Goal: Task Accomplishment & Management: Complete application form

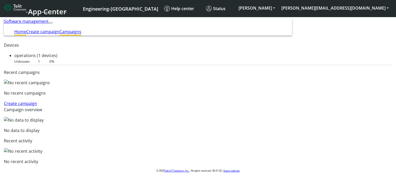
click at [81, 29] on link "Campaigns" at bounding box center [70, 32] width 22 height 6
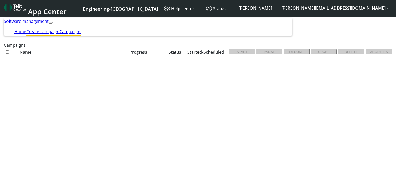
click at [59, 29] on link "Create campaign" at bounding box center [42, 32] width 33 height 6
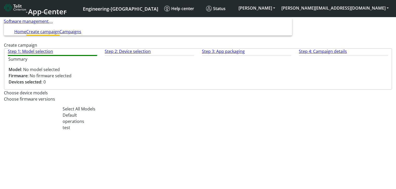
click at [121, 95] on input "text" at bounding box center [198, 93] width 388 height 4
click at [112, 118] on div "Default" at bounding box center [128, 115] width 130 height 6
click at [219, 102] on input "text" at bounding box center [198, 100] width 388 height 4
click at [130, 102] on div "Step 1: Model selection Step 2: Device selection Step 3: App packaging Step 4: …" at bounding box center [198, 75] width 388 height 54
click at [219, 96] on span at bounding box center [392, 93] width 0 height 6
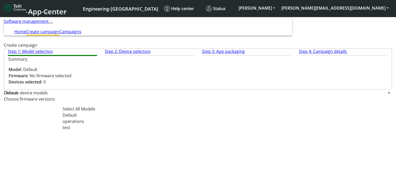
click at [138, 125] on div "operations" at bounding box center [128, 121] width 130 height 6
click at [219, 98] on div "Choose firmware versions" at bounding box center [198, 99] width 388 height 6
drag, startPoint x: 187, startPoint y: 103, endPoint x: 183, endPoint y: 105, distance: 4.8
click at [219, 96] on span at bounding box center [392, 93] width 0 height 6
click at [120, 131] on div "test" at bounding box center [128, 128] width 130 height 6
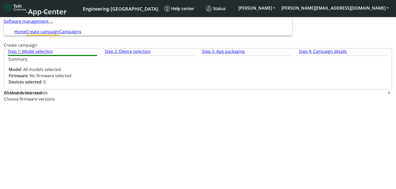
click at [219, 98] on div "Choose firmware versions" at bounding box center [198, 99] width 388 height 6
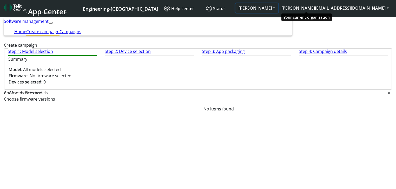
click at [219, 8] on button "[PERSON_NAME]" at bounding box center [256, 7] width 43 height 9
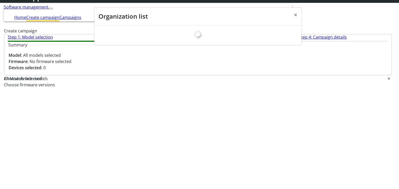
scroll to position [14, 0]
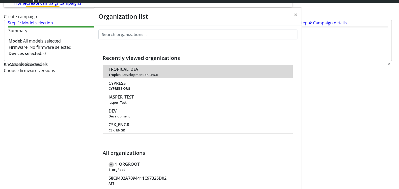
click at [114, 65] on td "TROPICAL_DEV Tropical Development on ENGR" at bounding box center [198, 72] width 190 height 14
click at [131, 67] on span "TROPICAL_DEV" at bounding box center [124, 69] width 30 height 5
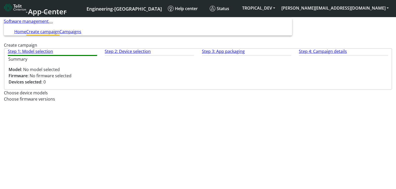
click at [105, 95] on input "text" at bounding box center [198, 93] width 388 height 4
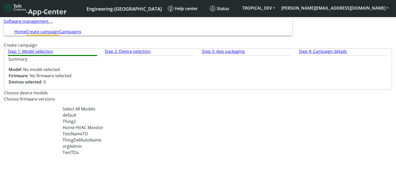
click at [103, 118] on div "default" at bounding box center [128, 115] width 130 height 6
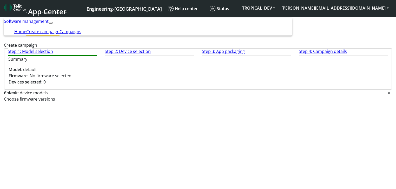
click at [230, 102] on input "text" at bounding box center [198, 100] width 388 height 4
click at [150, 102] on div "Step 1: Model selection Step 2: Device selection Step 3: App packaging Step 4: …" at bounding box center [198, 75] width 388 height 54
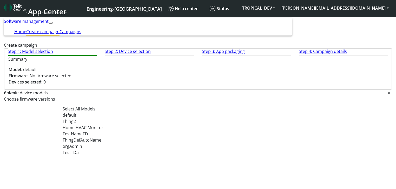
drag, startPoint x: 109, startPoint y: 104, endPoint x: 101, endPoint y: 124, distance: 21.1
click at [109, 96] on div at bounding box center [203, 93] width 370 height 6
click at [94, 125] on div "Thing2" at bounding box center [128, 121] width 130 height 6
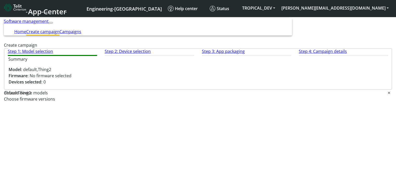
click at [245, 102] on input "text" at bounding box center [198, 100] width 388 height 4
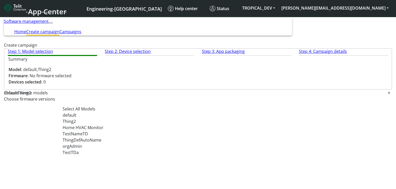
click at [125, 96] on div at bounding box center [209, 93] width 357 height 6
click at [109, 131] on div "Home HVAC Monitor" at bounding box center [128, 128] width 130 height 6
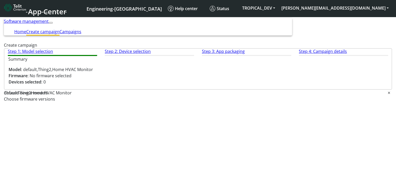
click at [18, 96] on div "default" at bounding box center [11, 93] width 14 height 6
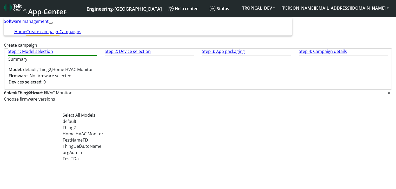
drag, startPoint x: 92, startPoint y: 127, endPoint x: 89, endPoint y: 134, distance: 7.8
click at [92, 125] on div "default" at bounding box center [128, 121] width 130 height 6
click at [86, 131] on div "Thing2" at bounding box center [128, 128] width 130 height 6
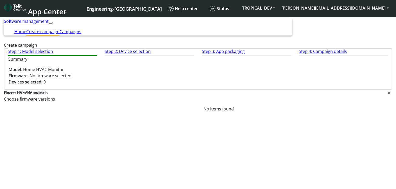
click at [250, 98] on div "Choose firmware versions" at bounding box center [198, 99] width 388 height 6
drag, startPoint x: 154, startPoint y: 106, endPoint x: 135, endPoint y: 113, distance: 20.1
click at [154, 102] on div "Step 1: Model selection Step 2: Device selection Step 3: App packaging Step 4: …" at bounding box center [198, 75] width 388 height 54
click at [45, 96] on div "Home HVAC Monitor" at bounding box center [24, 93] width 41 height 6
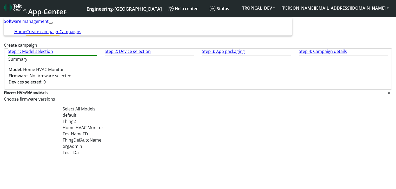
click at [75, 131] on span "Home HVAC Monitor" at bounding box center [83, 128] width 41 height 6
click at [85, 156] on div "TestTDa" at bounding box center [128, 153] width 130 height 6
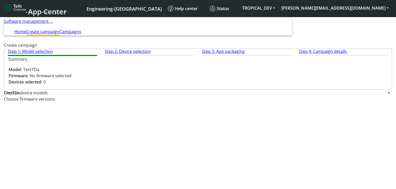
click at [262, 102] on div "Step 1: Model selection Step 2: Device selection Step 3: App packaging Step 4: …" at bounding box center [198, 75] width 388 height 54
click at [262, 102] on input "text" at bounding box center [198, 100] width 388 height 4
click at [171, 95] on input "text" at bounding box center [204, 93] width 368 height 4
click at [285, 48] on div "Step 1: Model selection Step 2: Device selection Step 3: App packaging Step 4: …" at bounding box center [198, 48] width 388 height 0
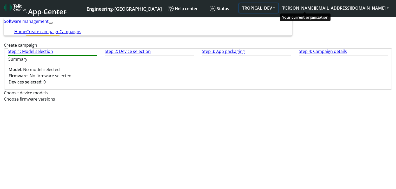
click at [278, 8] on button "TROPICAL_DEV" at bounding box center [258, 7] width 39 height 9
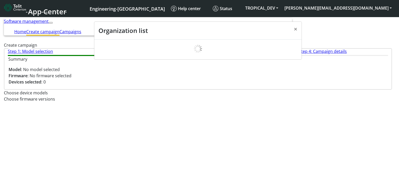
scroll to position [14, 0]
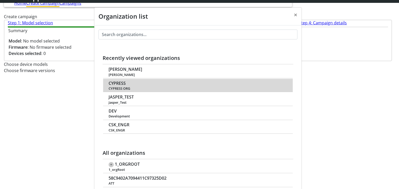
click at [117, 81] on span "CYPRESS" at bounding box center [117, 83] width 17 height 5
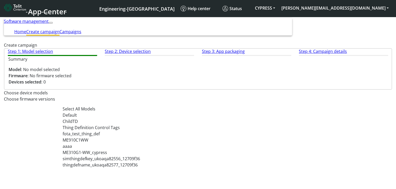
click at [127, 95] on input "text" at bounding box center [198, 93] width 388 height 4
click at [118, 118] on div "Default" at bounding box center [128, 115] width 130 height 6
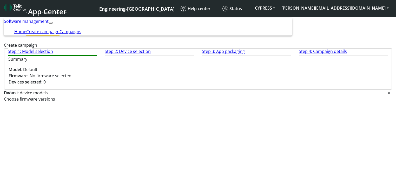
click at [247, 102] on div "Step 1: Model selection Step 2: Device selection Step 3: App packaging Step 4: …" at bounding box center [198, 75] width 388 height 54
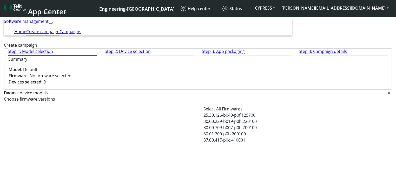
click at [248, 102] on div at bounding box center [198, 99] width 388 height 6
click at [238, 118] on span "25.30.126-b040-p0f.125700" at bounding box center [229, 115] width 52 height 6
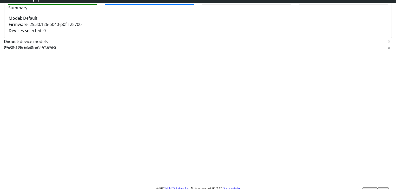
scroll to position [45, 0]
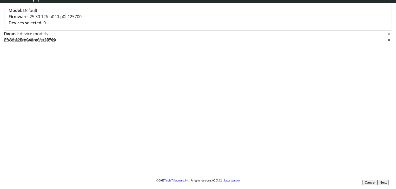
click at [377, 180] on button "Next" at bounding box center [382, 182] width 11 height 5
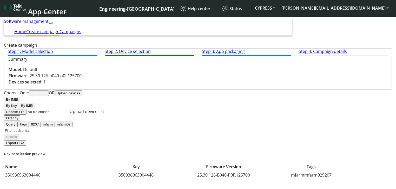
click at [49, 96] on button "Device list" at bounding box center [39, 93] width 20 height 5
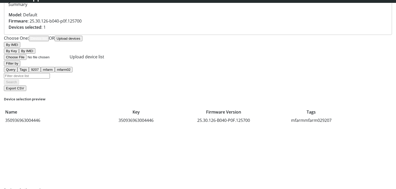
scroll to position [42, 0]
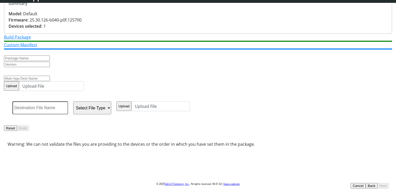
click at [50, 61] on input "text" at bounding box center [27, 58] width 46 height 5
type input "aaa"
click at [50, 63] on input "text" at bounding box center [27, 64] width 46 height 5
type input "a"
click at [50, 81] on input "text" at bounding box center [27, 78] width 46 height 5
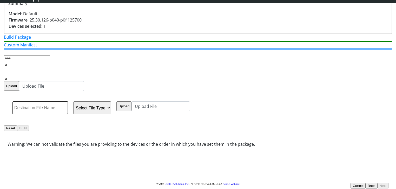
type input "a"
click at [68, 112] on input "text" at bounding box center [40, 108] width 56 height 13
click at [111, 111] on select "Select File Type lwm2m object config" at bounding box center [92, 108] width 38 height 13
select select "1: lwm2m object"
click at [111, 106] on select "Select File Type lwm2m object config" at bounding box center [92, 108] width 38 height 13
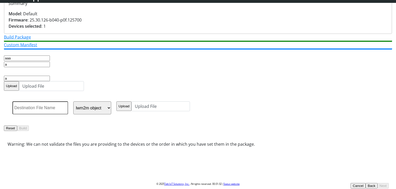
click at [324, 147] on form "aaa a a Upload Upload File Select File Type lwm2m object config Upload Upload F…" at bounding box center [198, 102] width 388 height 105
click at [68, 113] on input "text" at bounding box center [40, 108] width 56 height 13
click at [116, 115] on div "Select File Type lwm2m object config" at bounding box center [64, 108] width 104 height 13
click at [111, 113] on select "Select File Type lwm2m object config" at bounding box center [92, 108] width 38 height 13
click at [111, 106] on select "Select File Type lwm2m object config" at bounding box center [92, 108] width 38 height 13
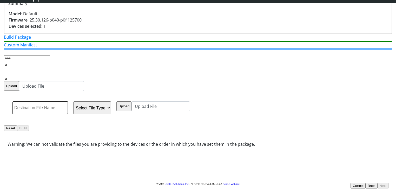
click at [68, 107] on input "text" at bounding box center [40, 108] width 56 height 13
click at [111, 112] on select "Select File Type lwm2m object config" at bounding box center [92, 108] width 38 height 13
select select "2: config"
click at [111, 106] on select "Select File Type lwm2m object config" at bounding box center [92, 108] width 38 height 13
click at [68, 110] on input "text" at bounding box center [40, 108] width 56 height 13
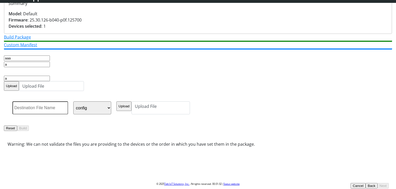
click at [190, 111] on label "Upload File" at bounding box center [160, 108] width 58 height 13
click at [131, 111] on button "Upload" at bounding box center [123, 107] width 15 height 10
click at [68, 113] on input "text" at bounding box center [40, 108] width 56 height 13
type input "test"
click at [29, 131] on button "Build" at bounding box center [23, 128] width 12 height 5
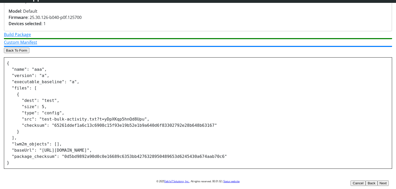
scroll to position [45, 0]
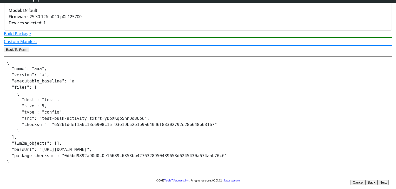
click at [377, 180] on button "Next" at bounding box center [382, 182] width 11 height 5
